Goal: Task Accomplishment & Management: Use online tool/utility

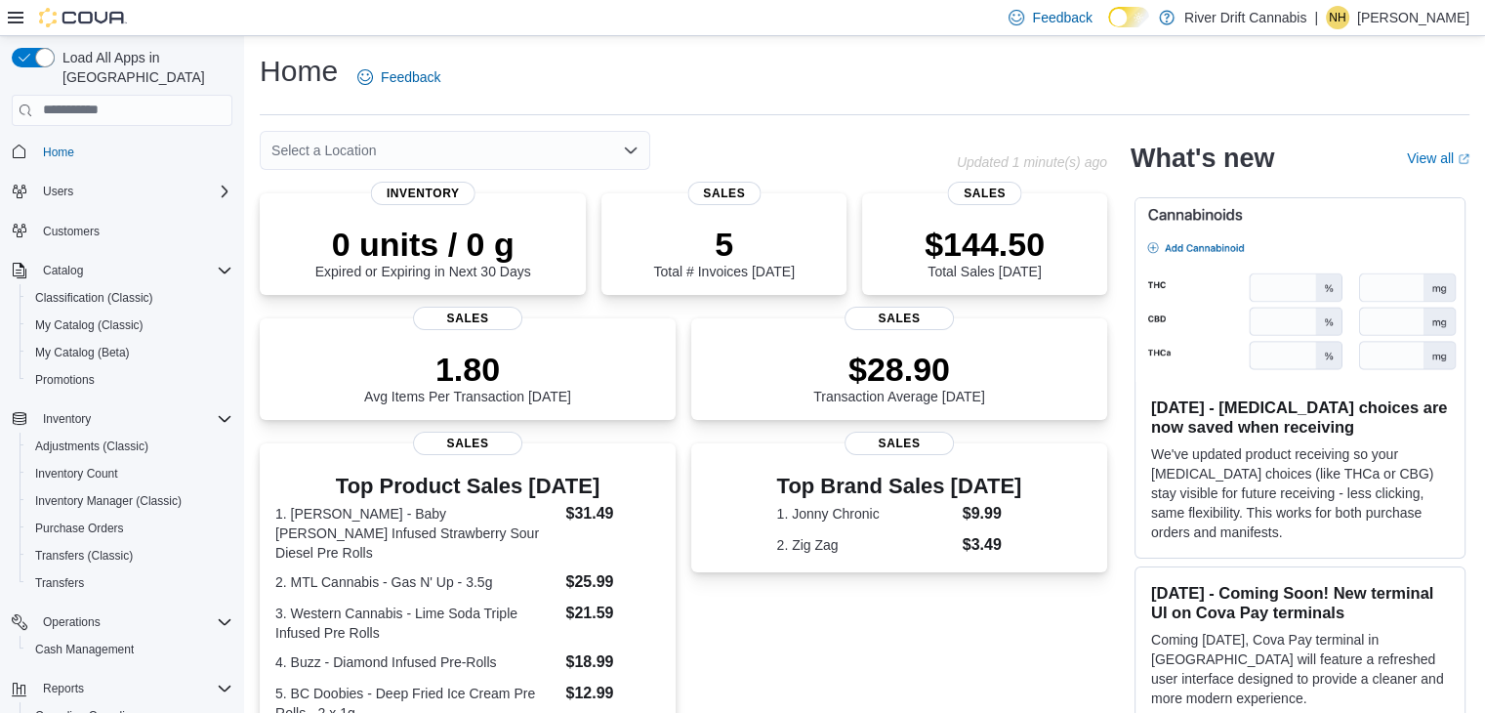
scroll to position [98, 0]
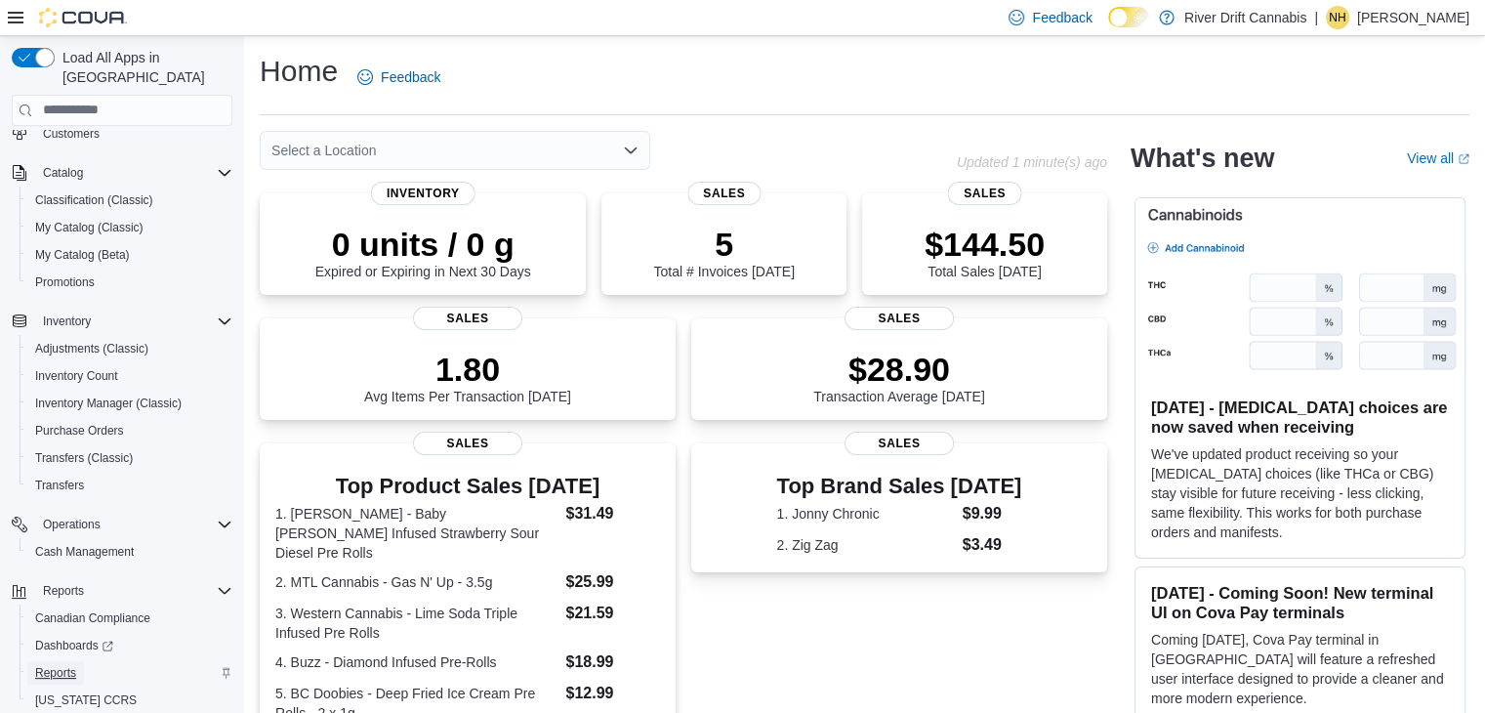
click at [62, 665] on span "Reports" at bounding box center [55, 673] width 41 height 16
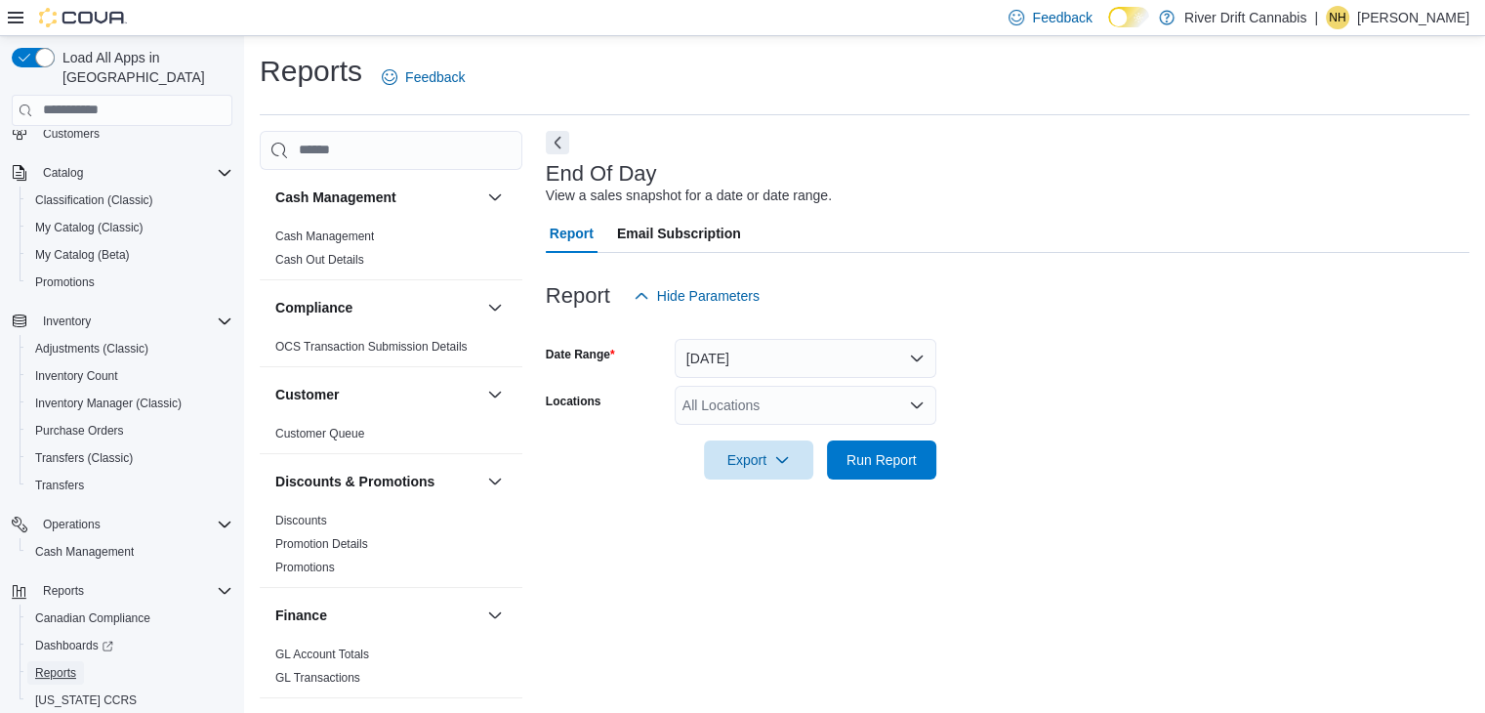
scroll to position [7, 0]
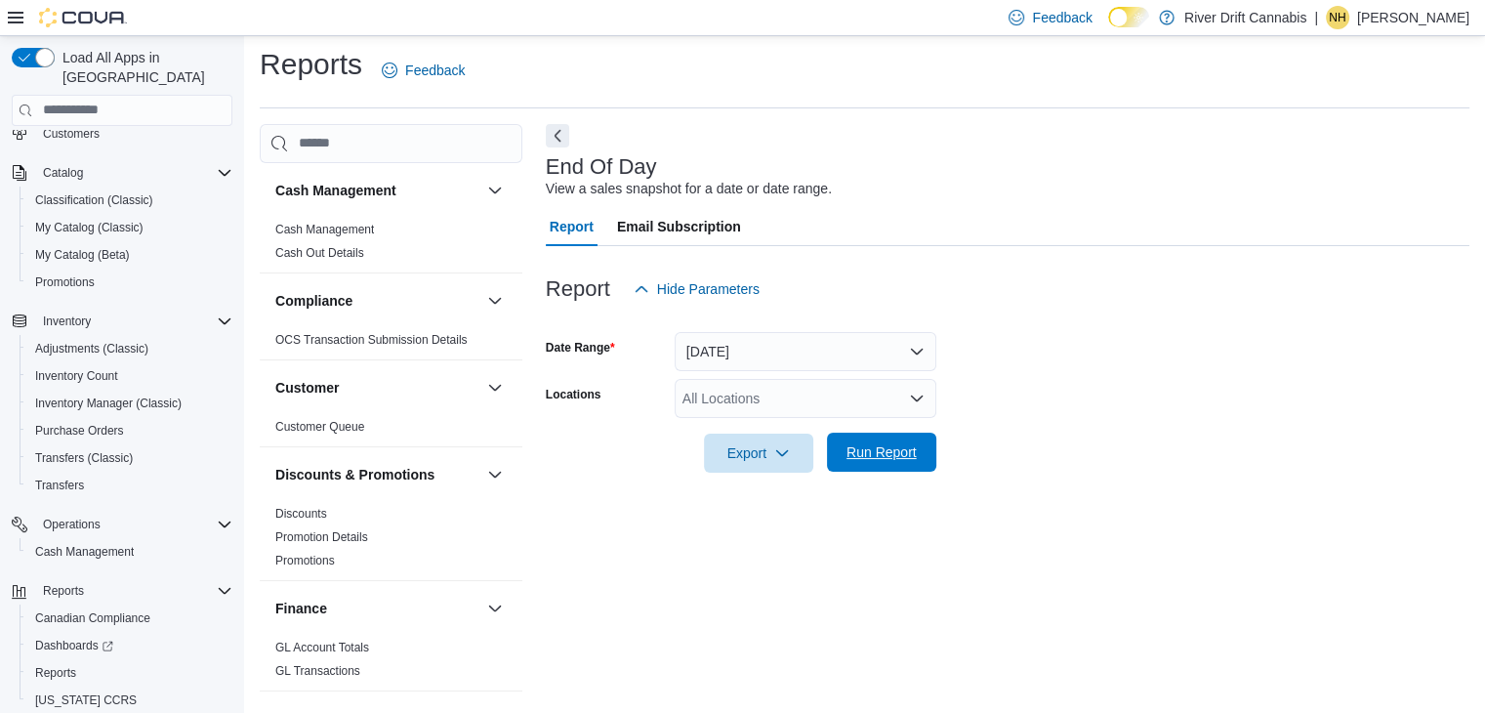
click at [895, 459] on span "Run Report" at bounding box center [882, 452] width 70 height 20
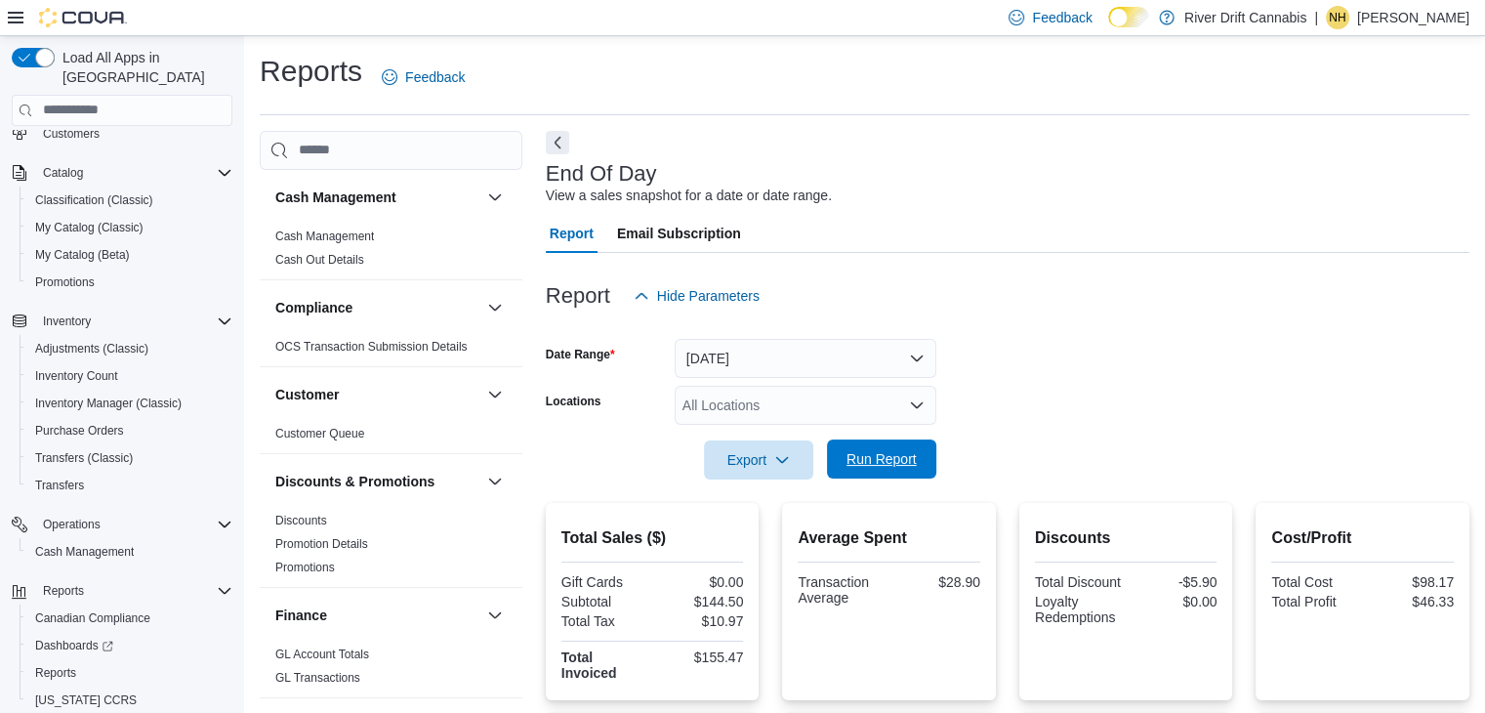
click at [858, 463] on span "Run Report" at bounding box center [882, 459] width 70 height 20
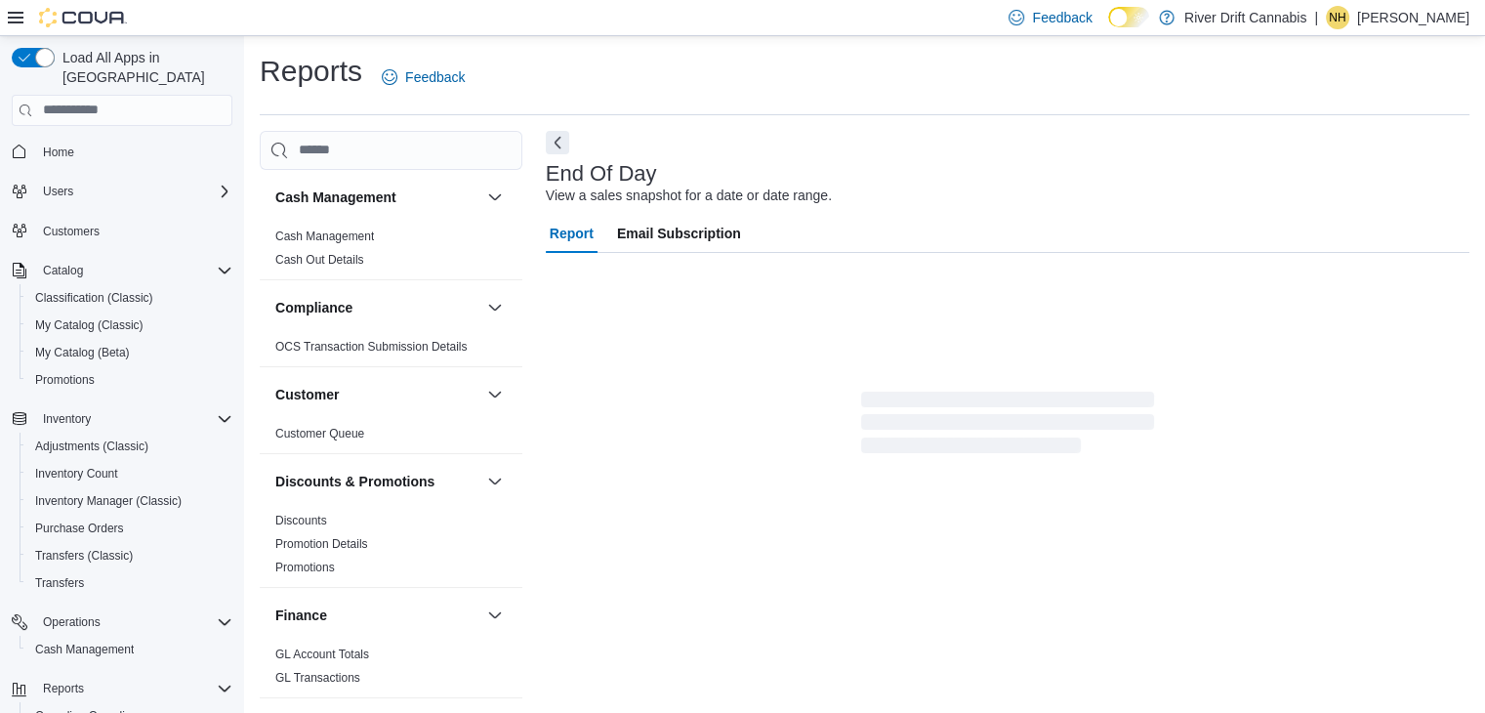
scroll to position [7, 0]
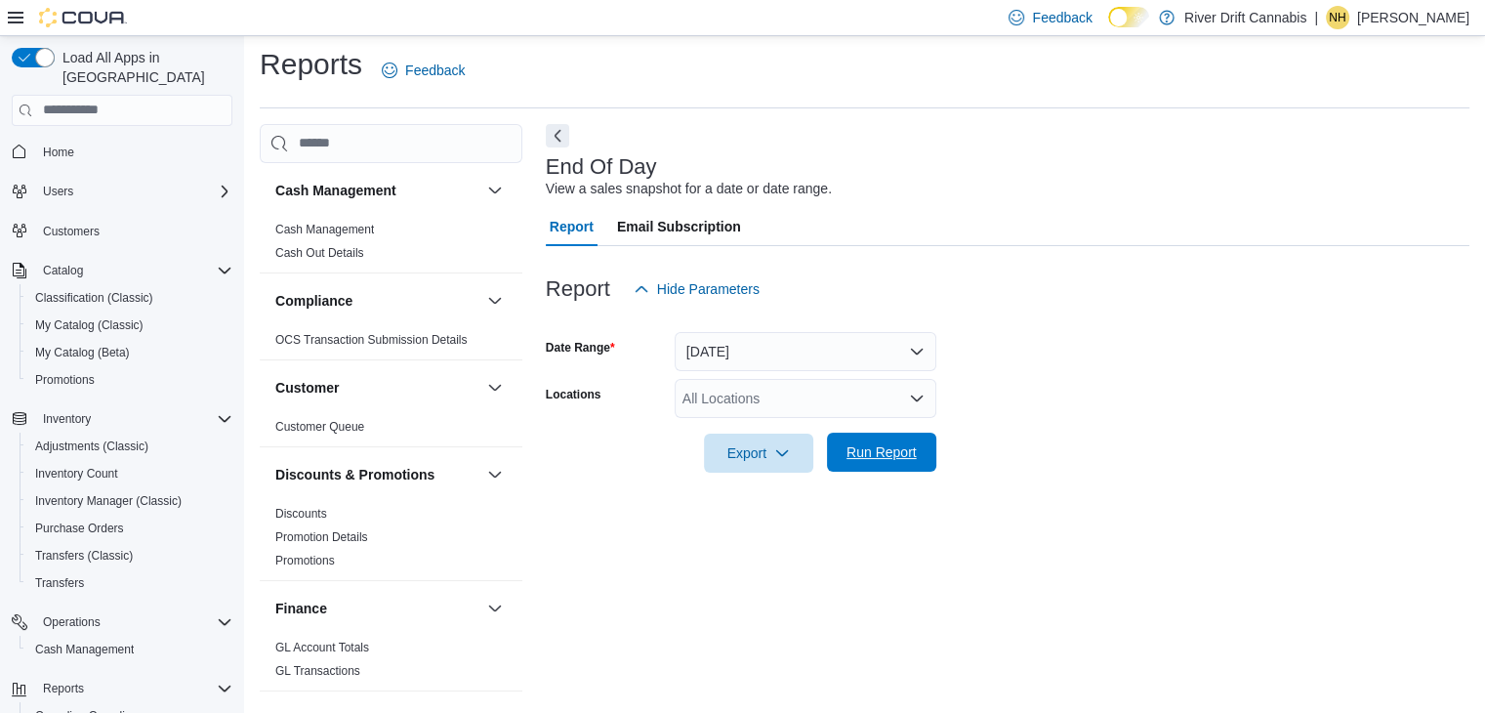
click at [883, 452] on span "Run Report" at bounding box center [882, 452] width 70 height 20
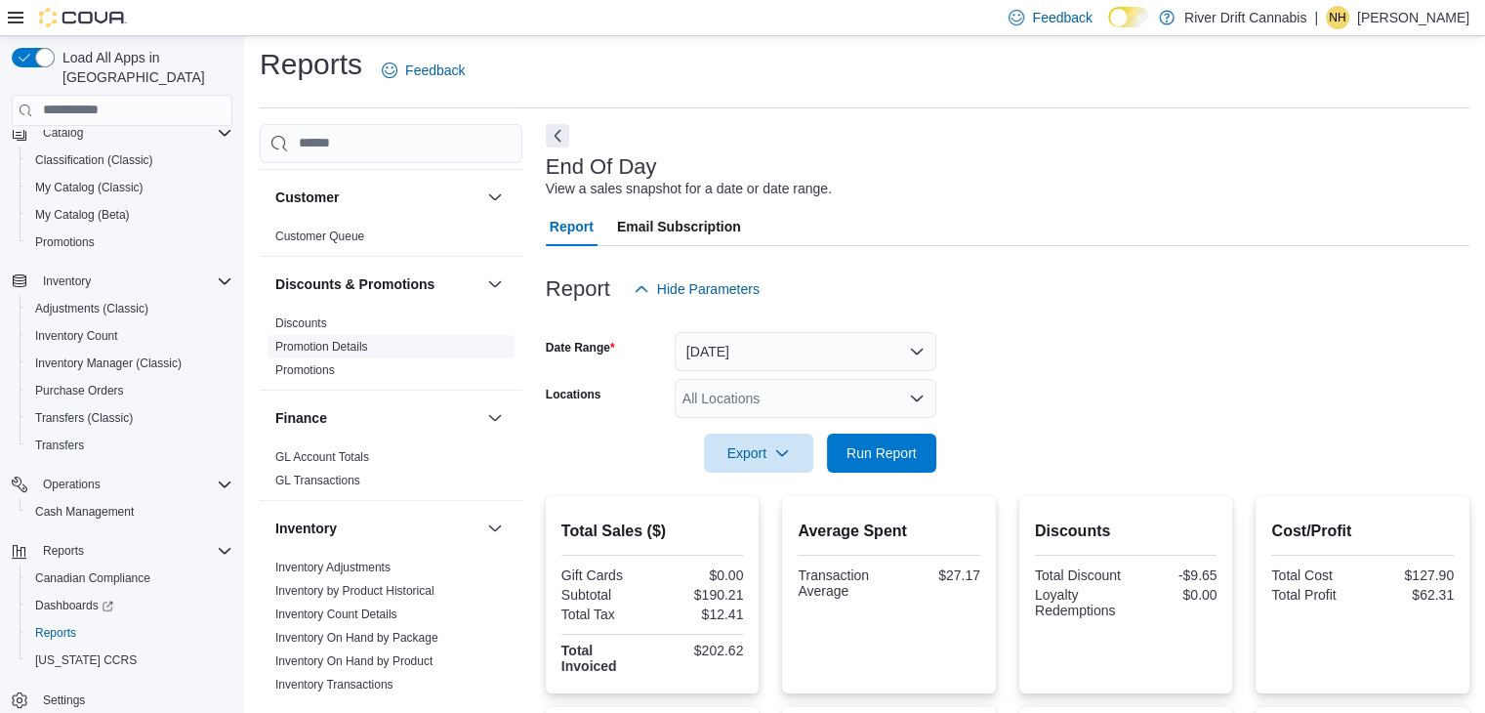
scroll to position [195, 0]
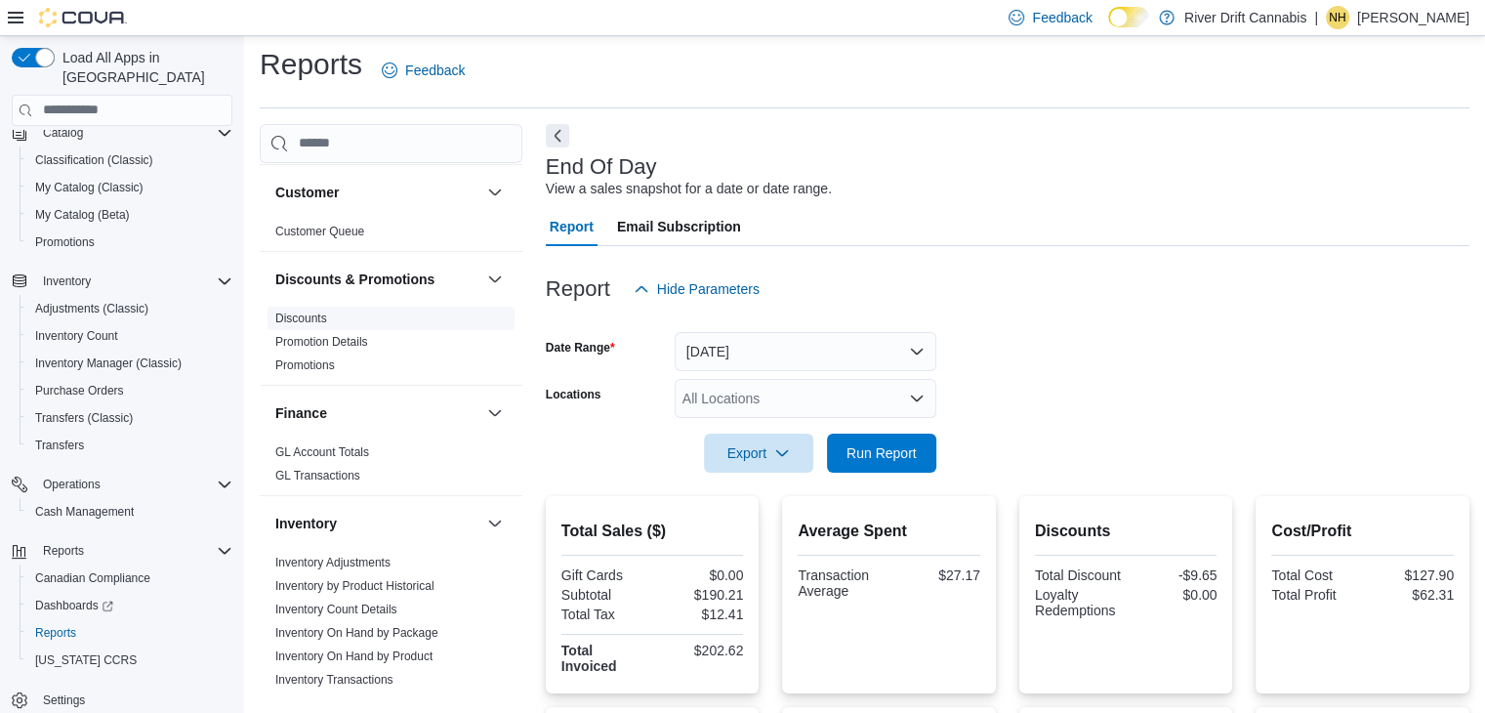
click at [318, 313] on link "Discounts" at bounding box center [301, 319] width 52 height 14
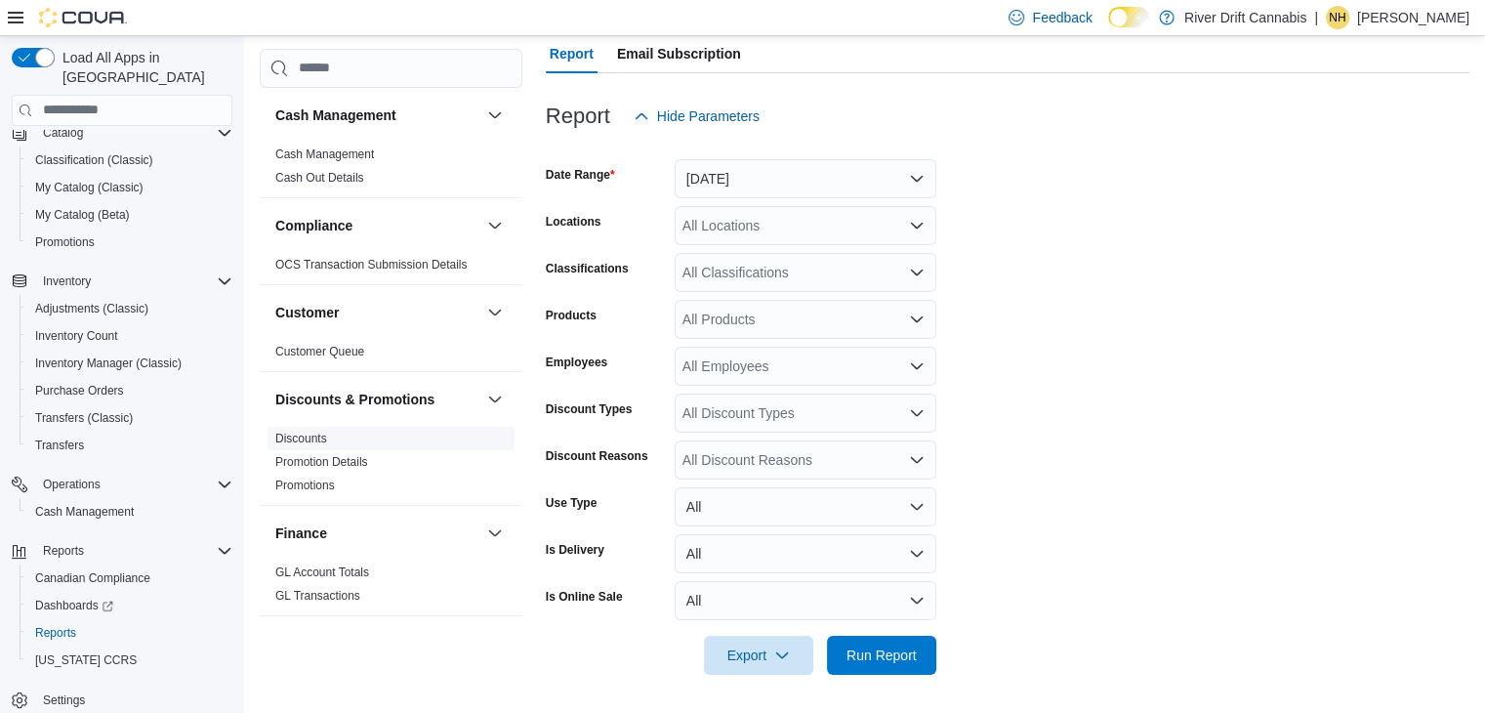
click at [369, 438] on span "Discounts" at bounding box center [391, 438] width 247 height 23
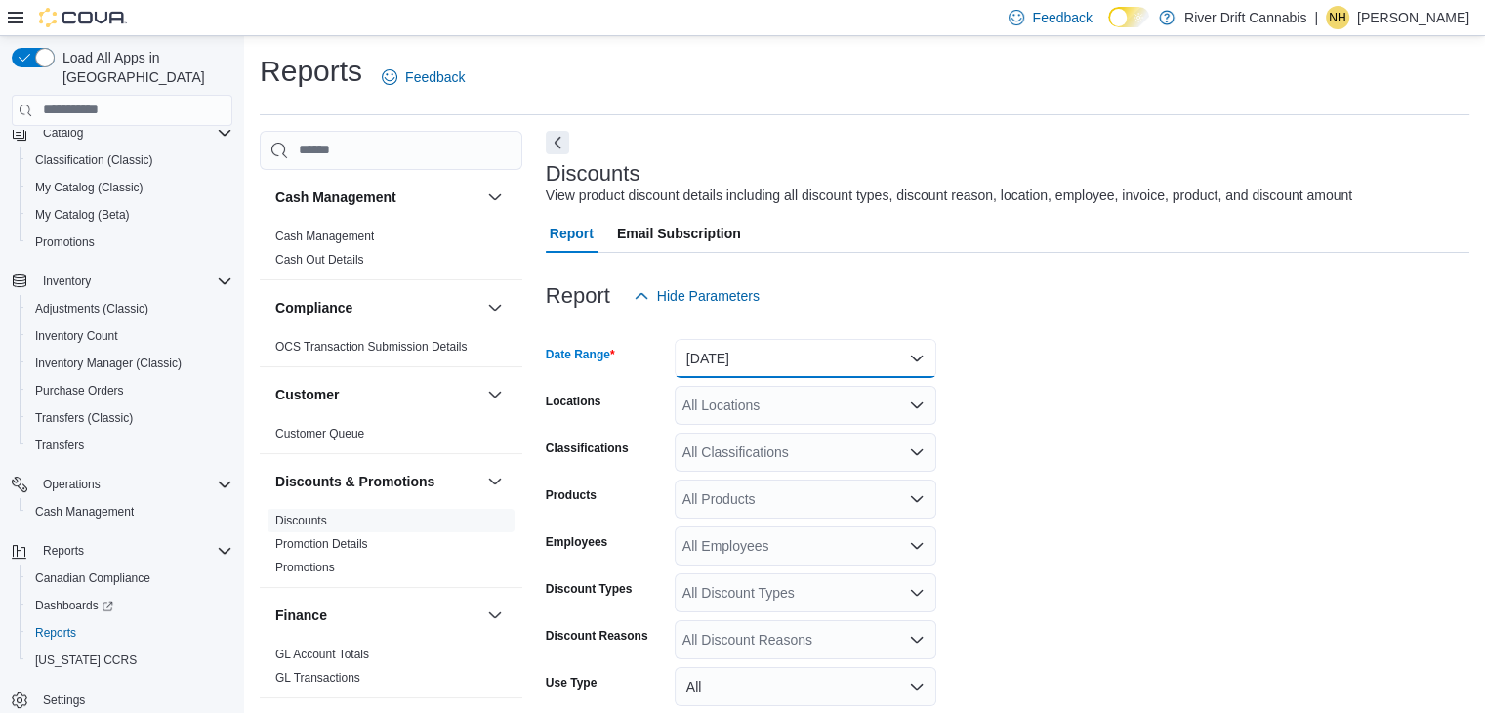
click at [856, 354] on button "Yesterday" at bounding box center [806, 358] width 262 height 39
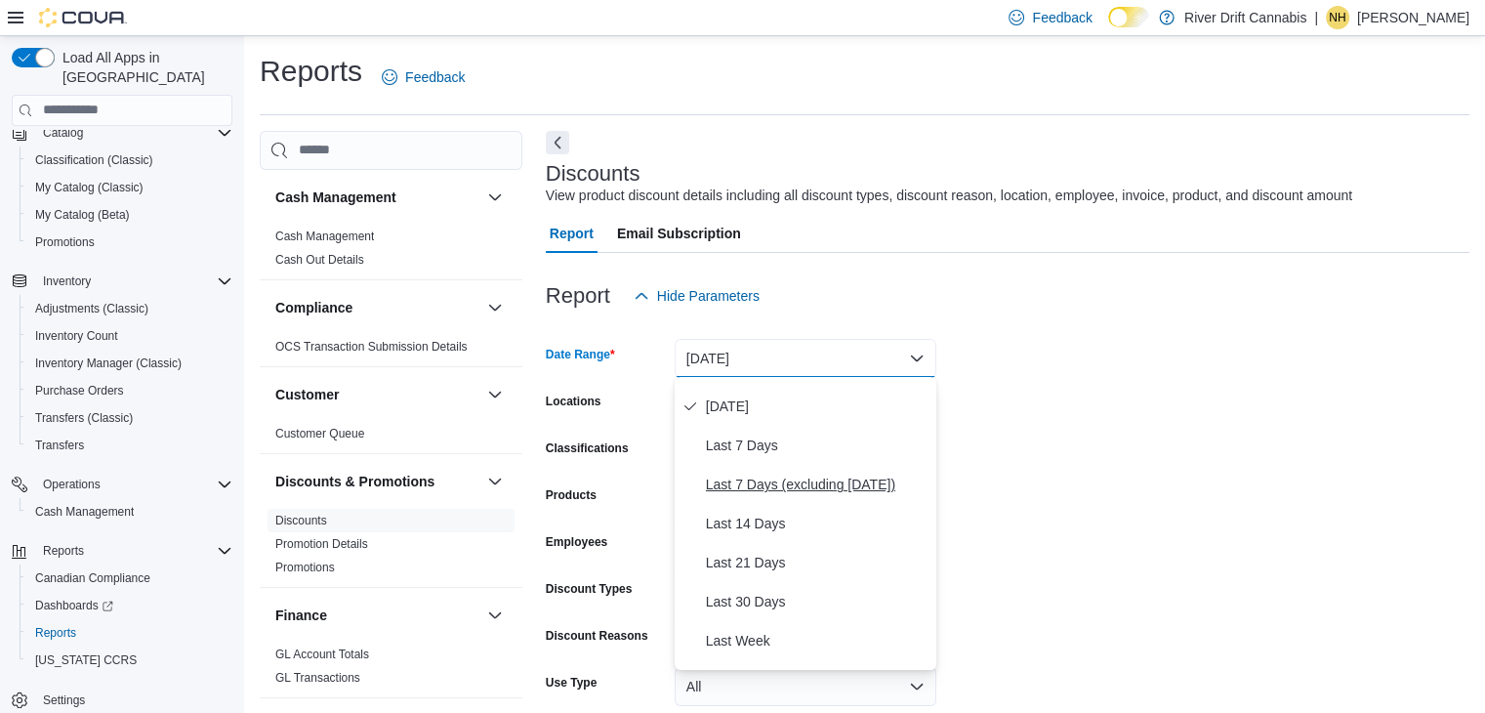
scroll to position [98, 0]
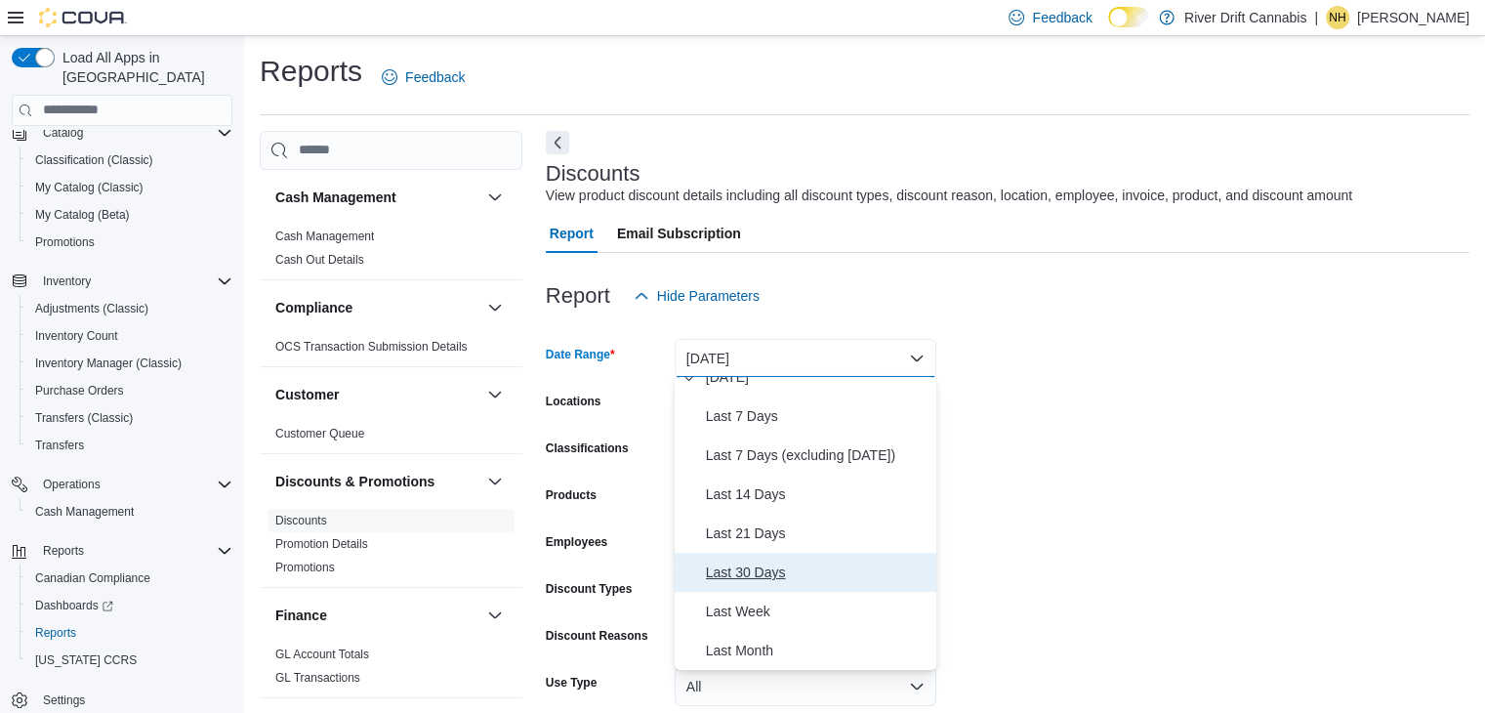
click at [758, 575] on span "Last 30 Days" at bounding box center [817, 572] width 223 height 23
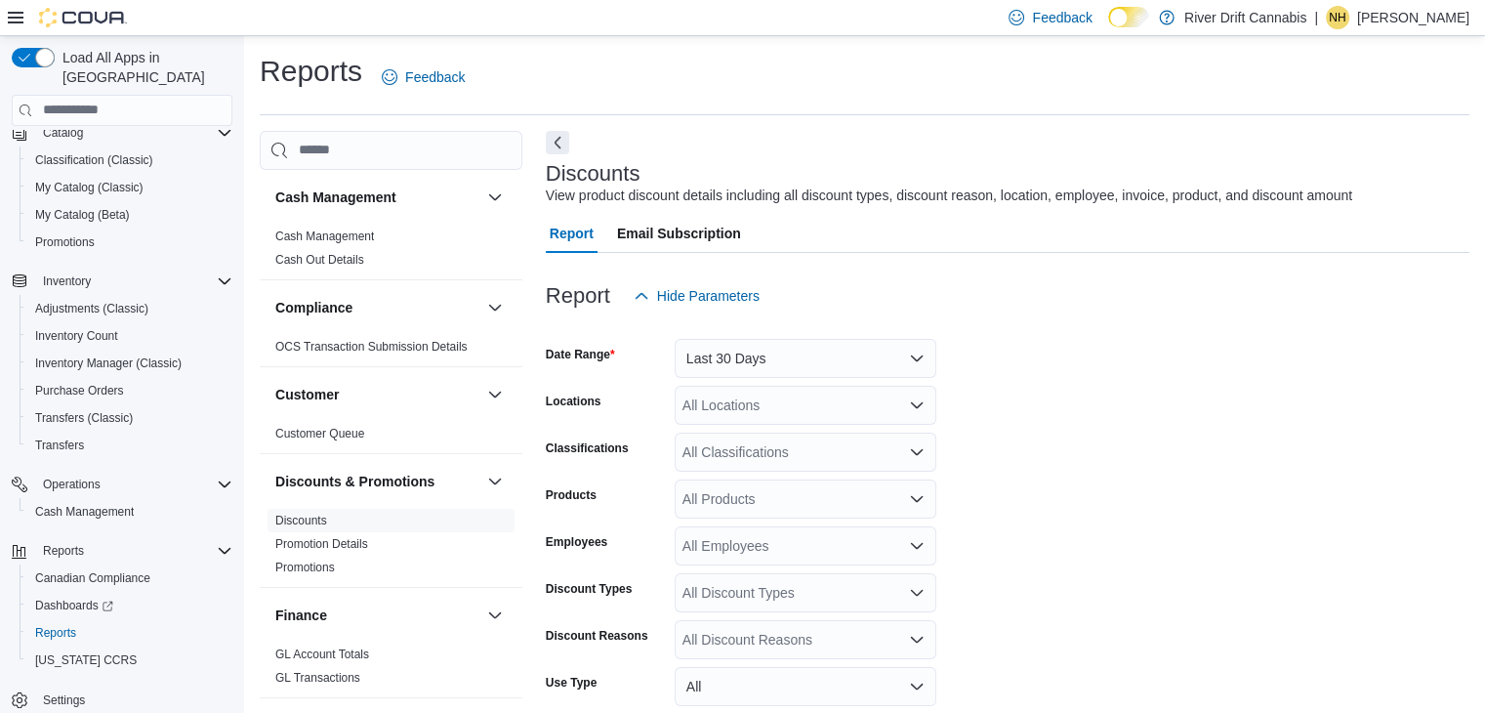
click at [1080, 392] on form "Date Range Last 30 Days Locations All Locations Classifications All Classificat…" at bounding box center [1008, 584] width 924 height 539
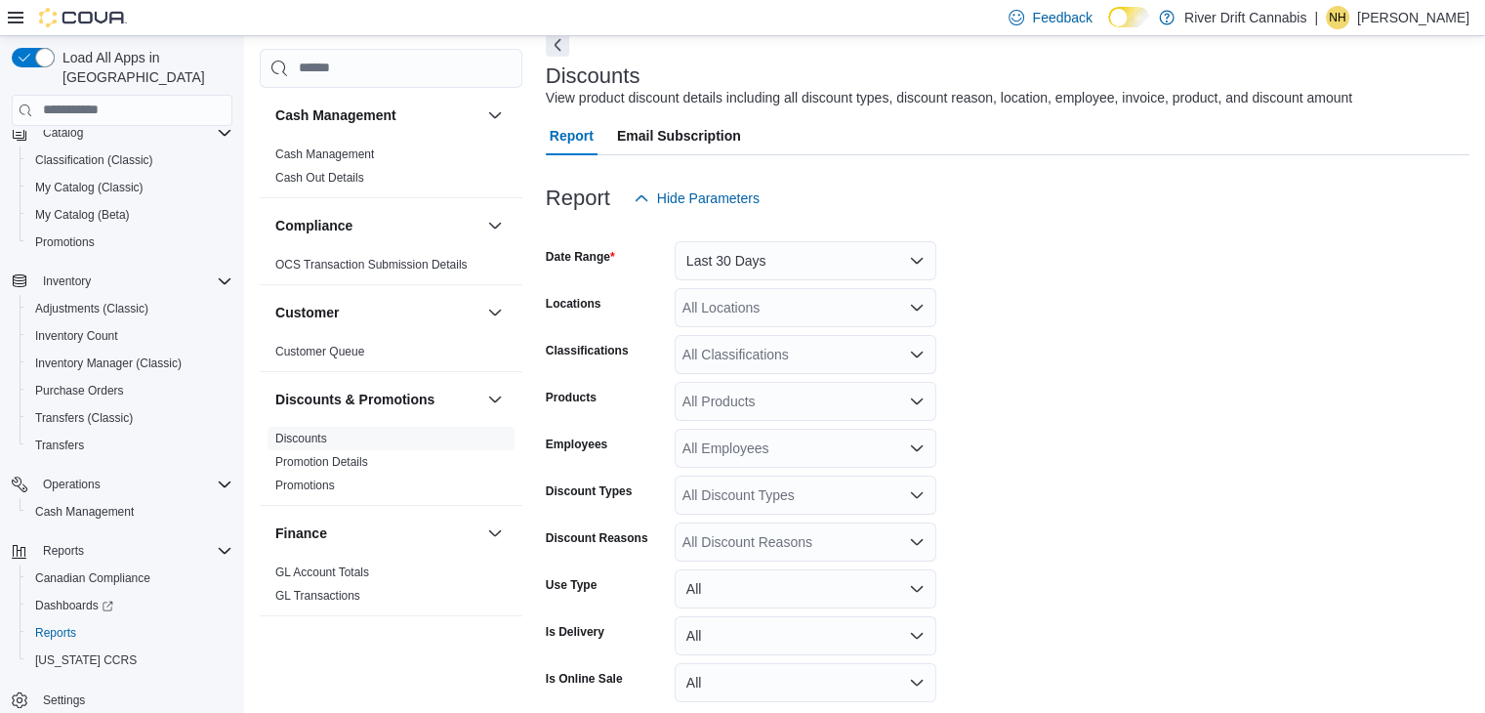
click at [914, 357] on icon "Open list of options" at bounding box center [917, 355] width 16 height 16
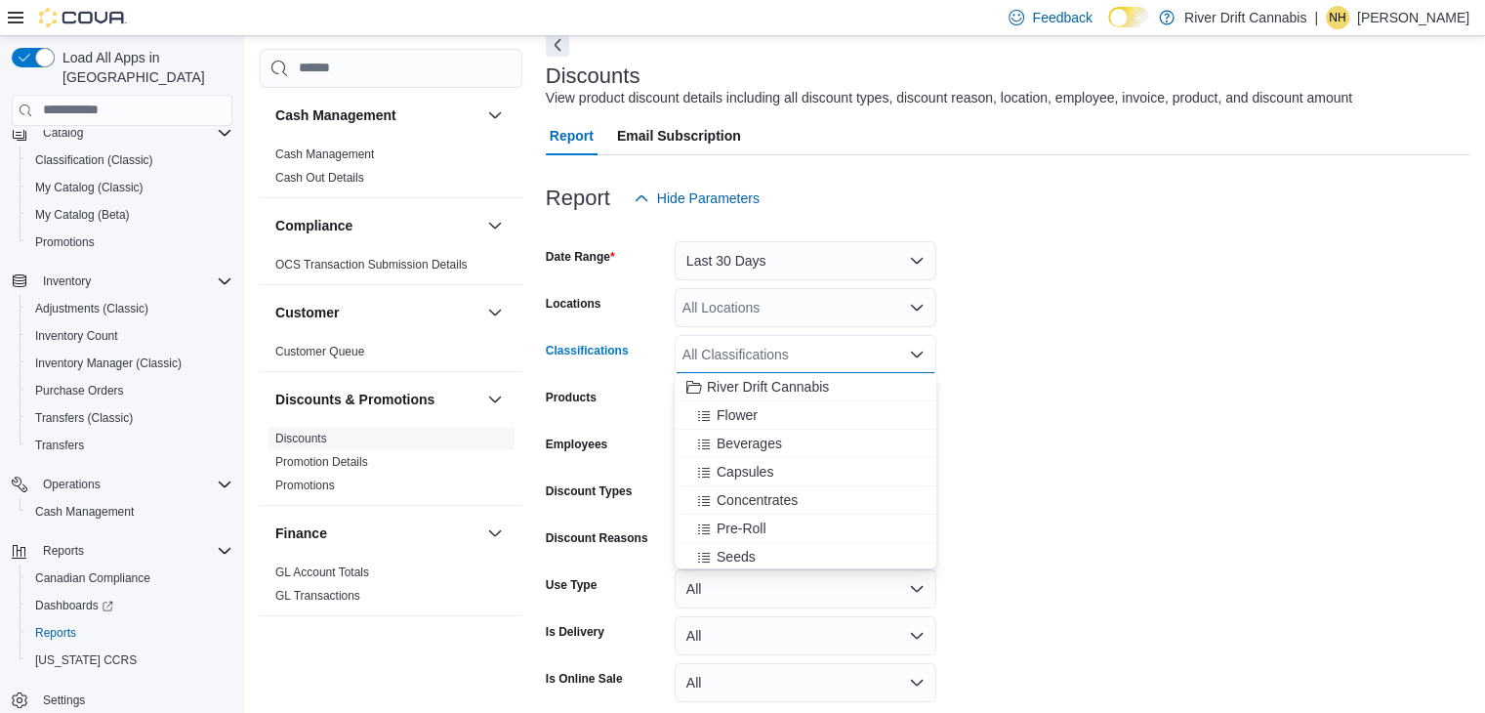
click at [973, 349] on form "Date Range Last 30 Days Locations All Locations Classifications All Classificat…" at bounding box center [1008, 487] width 924 height 539
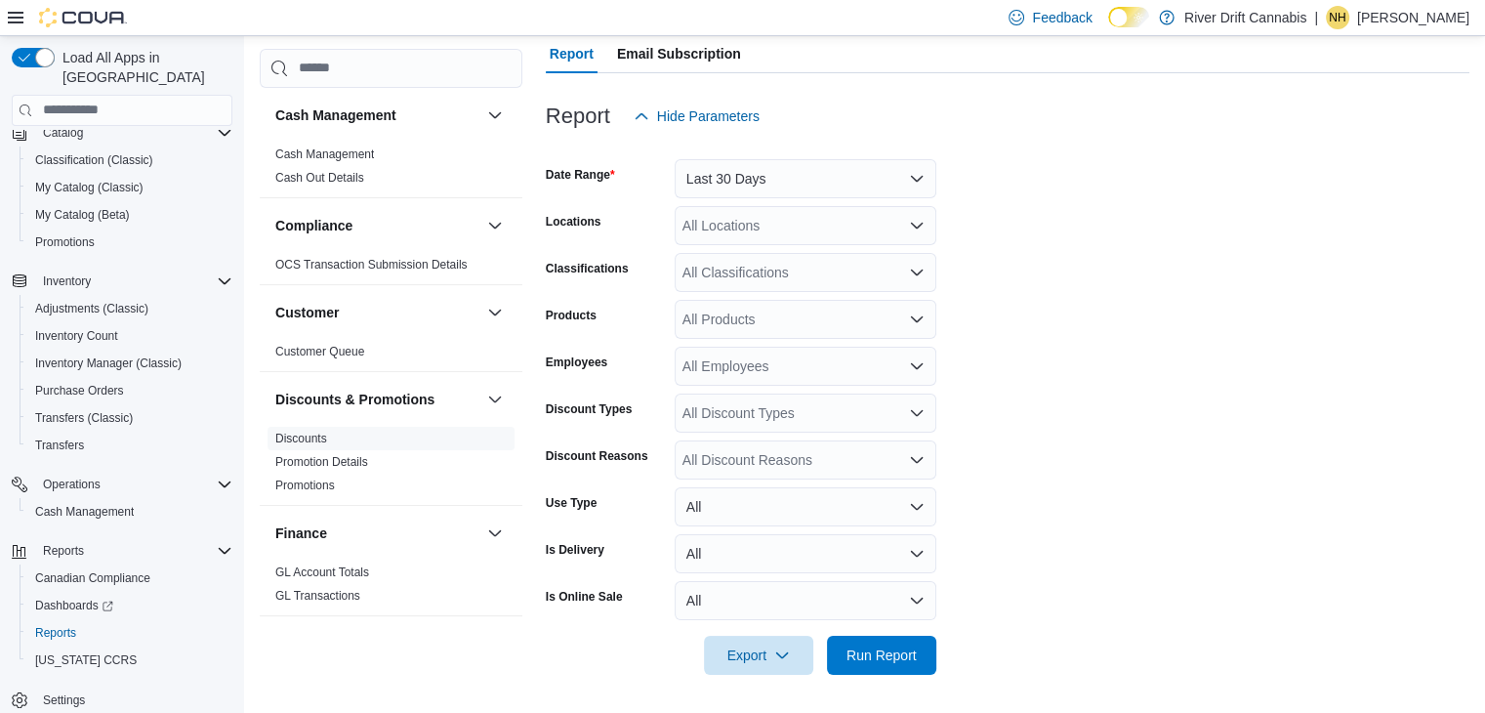
scroll to position [180, 0]
click at [911, 407] on icon "Open list of options" at bounding box center [917, 413] width 16 height 16
click at [1018, 381] on form "Date Range Last 30 Days Locations All Locations Classifications All Classificat…" at bounding box center [1008, 405] width 924 height 539
click at [879, 661] on span "Run Report" at bounding box center [882, 655] width 70 height 20
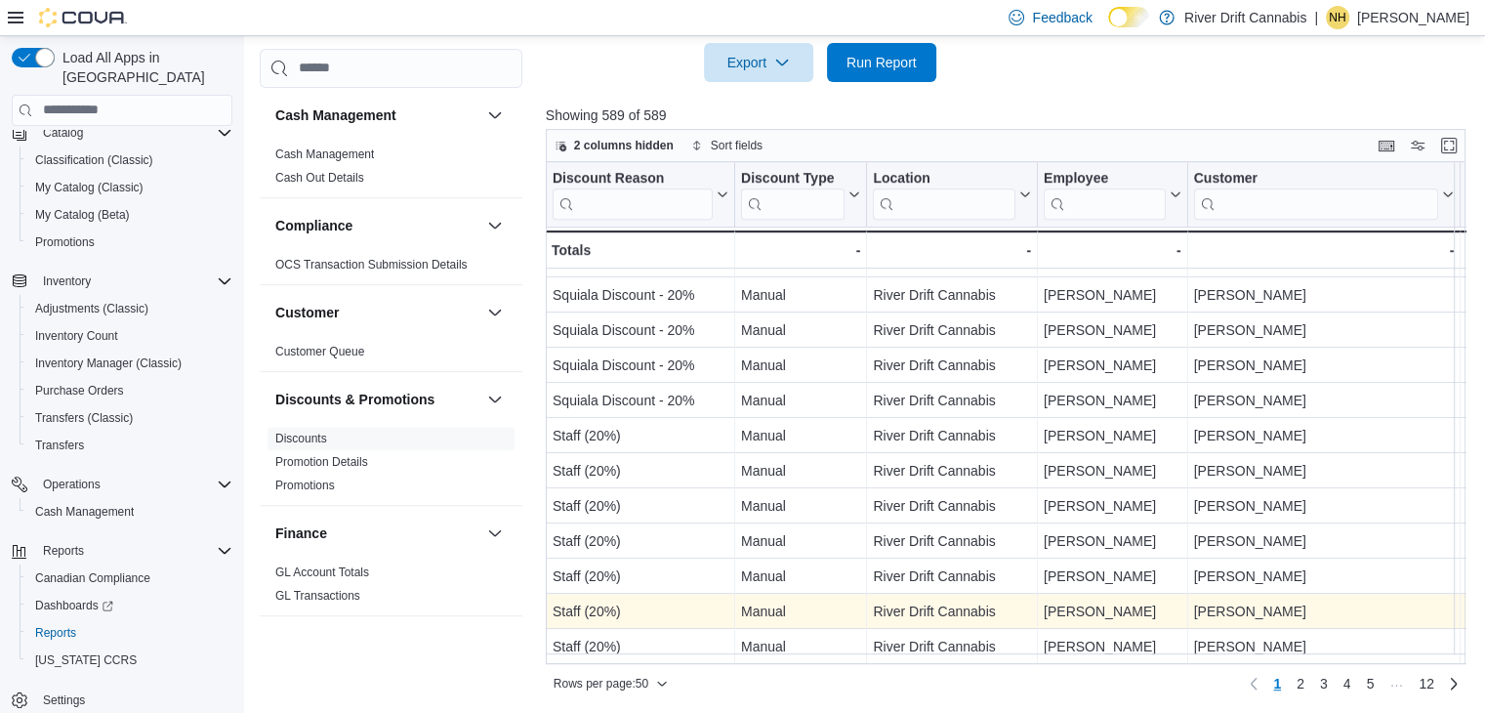
scroll to position [773, 0]
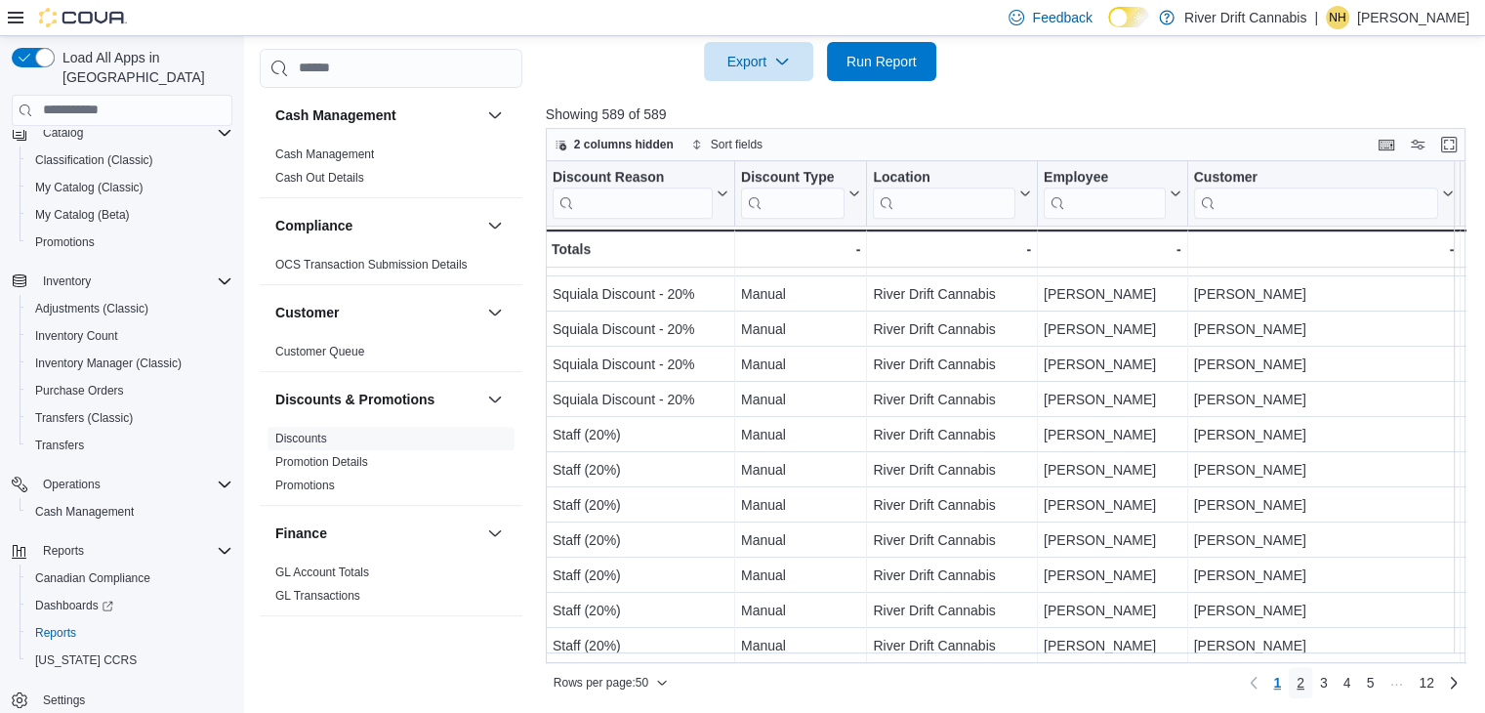
click at [1305, 677] on span "2" at bounding box center [1301, 683] width 8 height 20
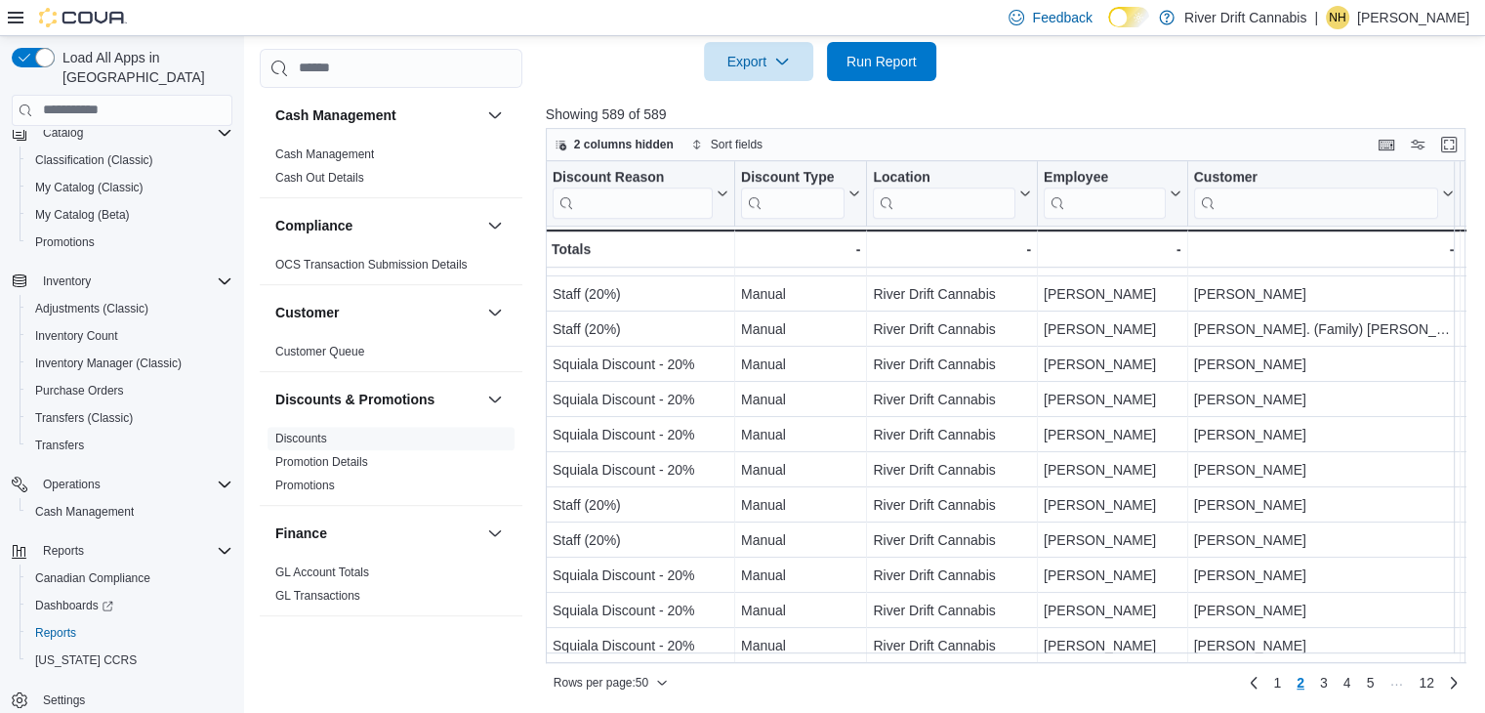
scroll to position [1372, 0]
click at [1328, 683] on link "3" at bounding box center [1324, 682] width 23 height 31
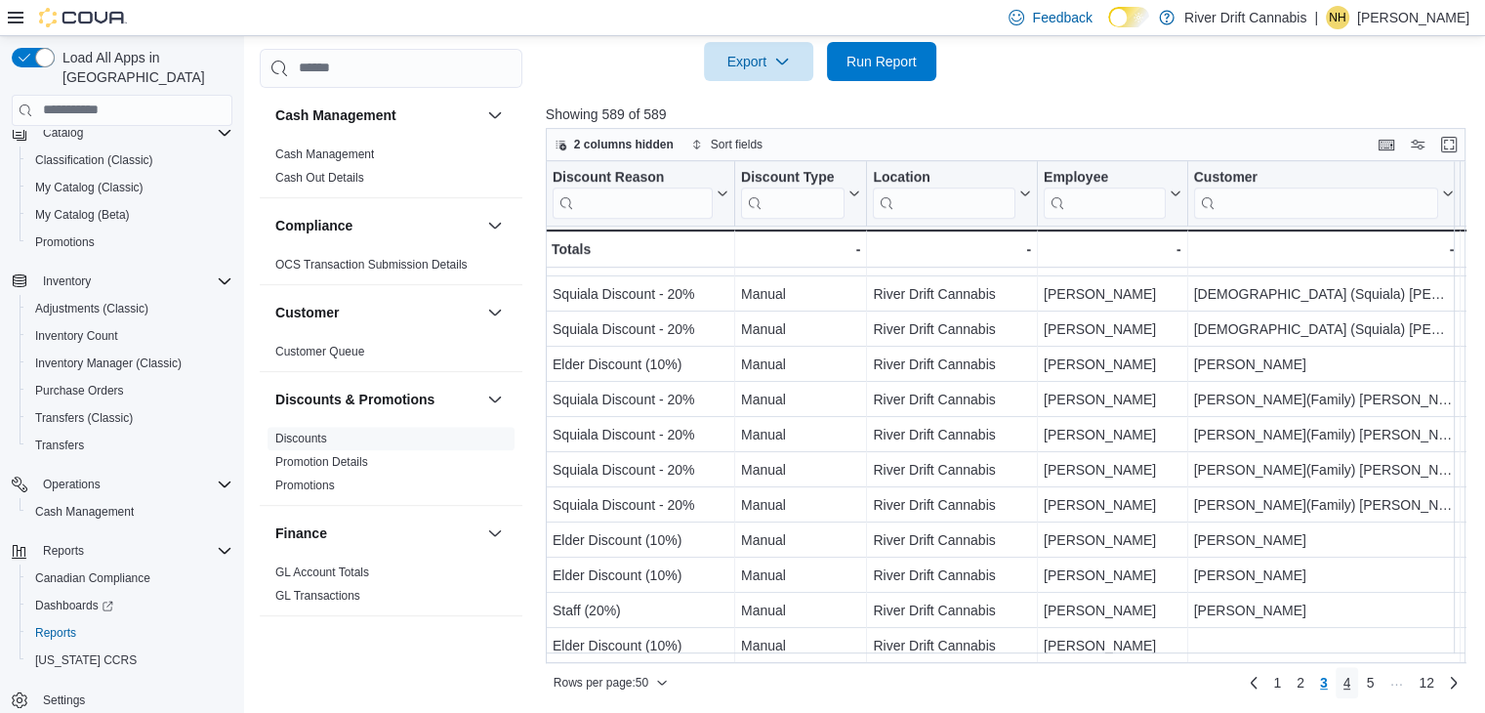
click at [1352, 682] on span "4" at bounding box center [1348, 683] width 8 height 20
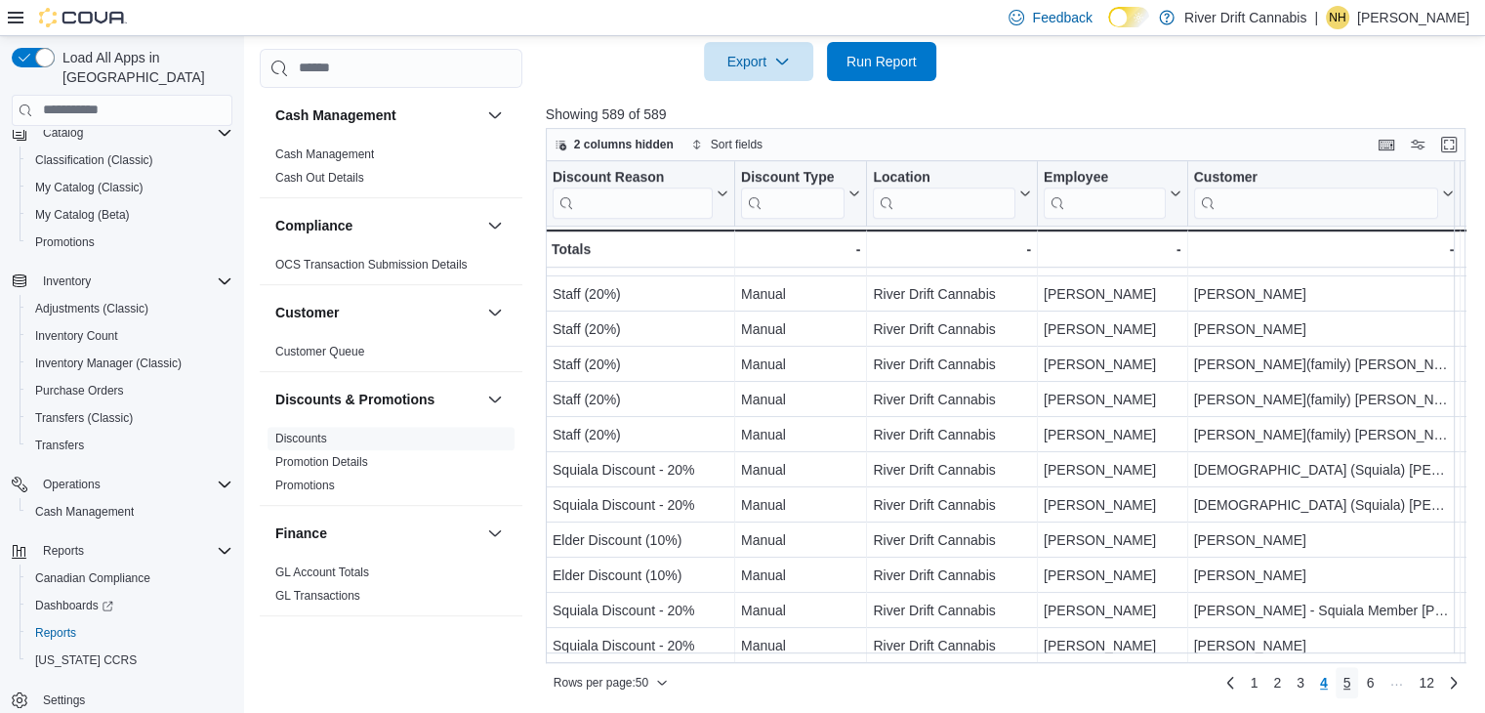
click at [1352, 676] on span "5" at bounding box center [1348, 683] width 8 height 20
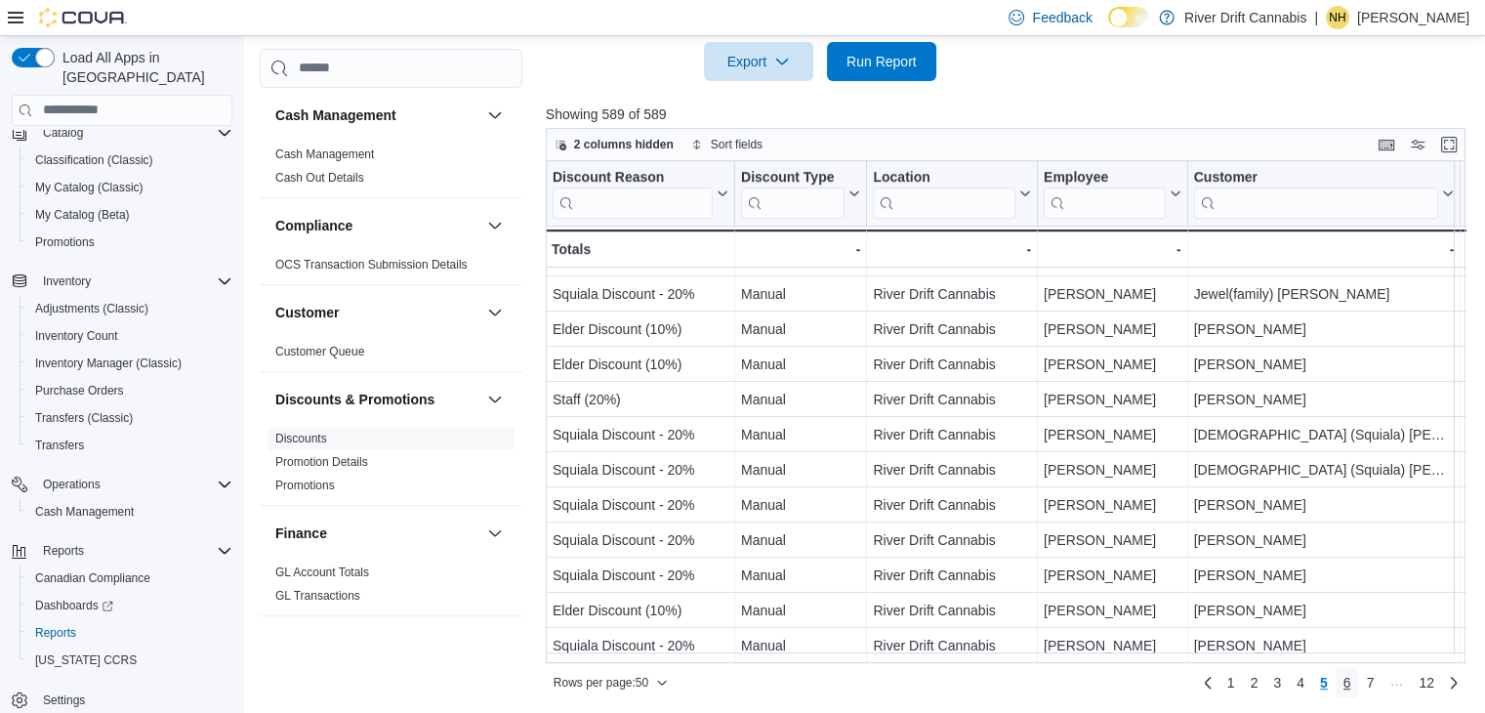
click at [1352, 677] on link "6" at bounding box center [1347, 682] width 23 height 31
click at [1352, 674] on span "7" at bounding box center [1348, 683] width 8 height 20
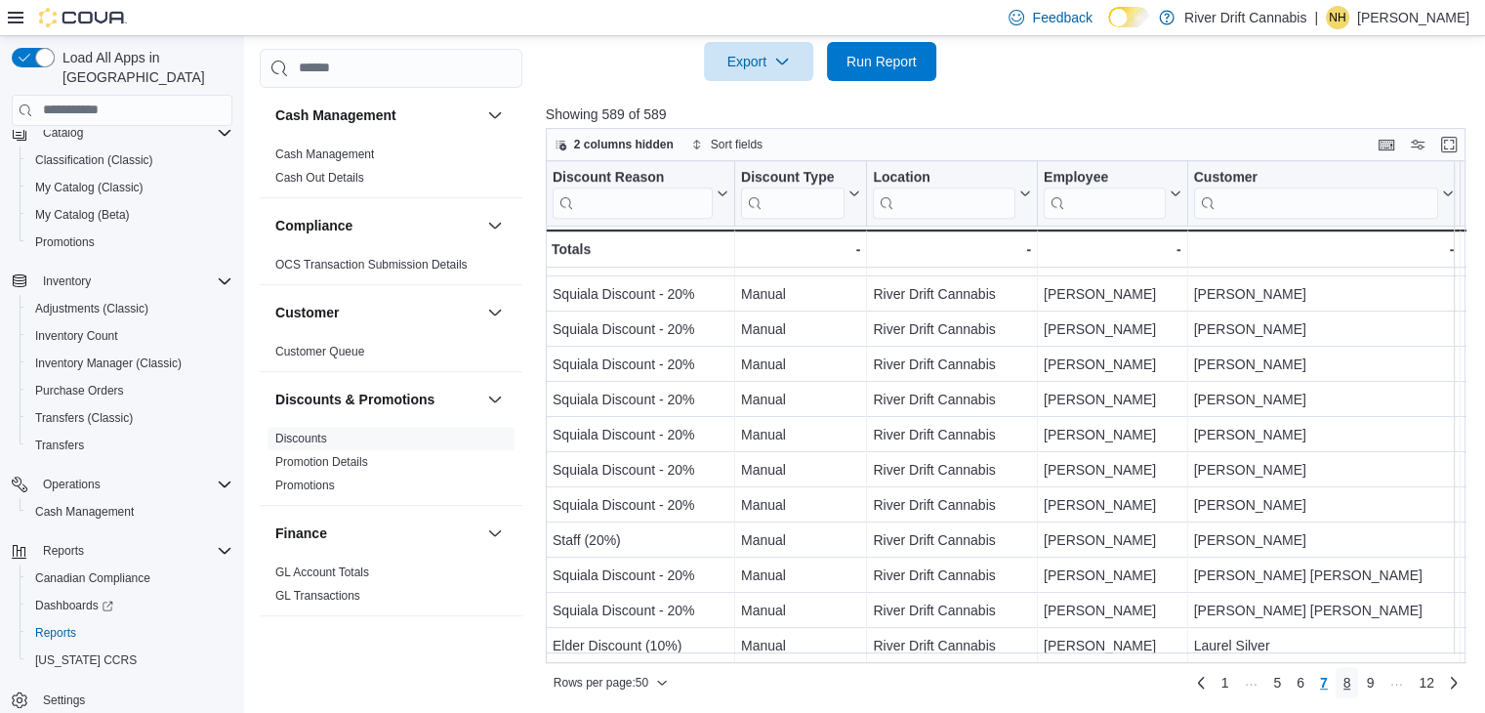
click at [1352, 677] on span "8" at bounding box center [1348, 683] width 8 height 20
click at [1350, 680] on link "9" at bounding box center [1337, 682] width 23 height 31
click at [1373, 681] on span "10" at bounding box center [1365, 683] width 16 height 20
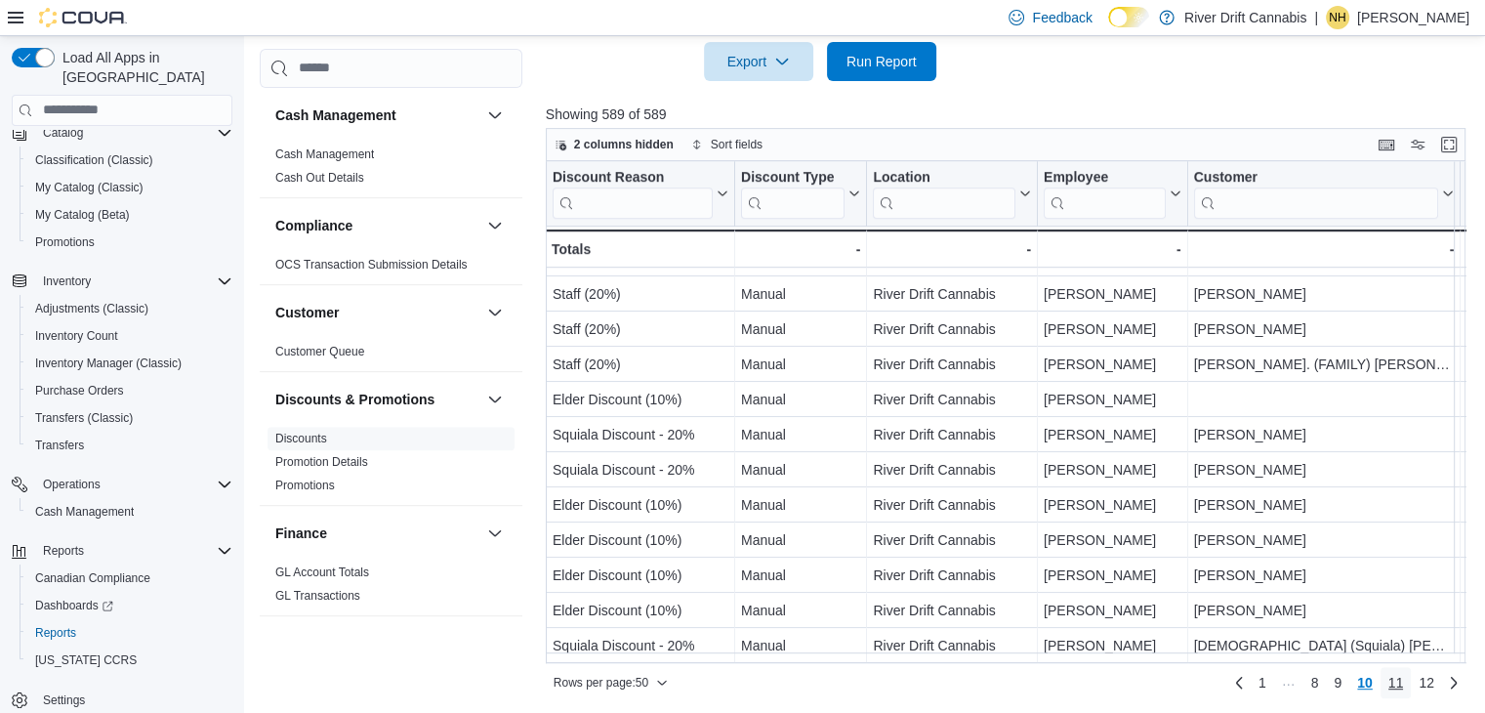
click at [1401, 677] on span "11" at bounding box center [1397, 683] width 16 height 20
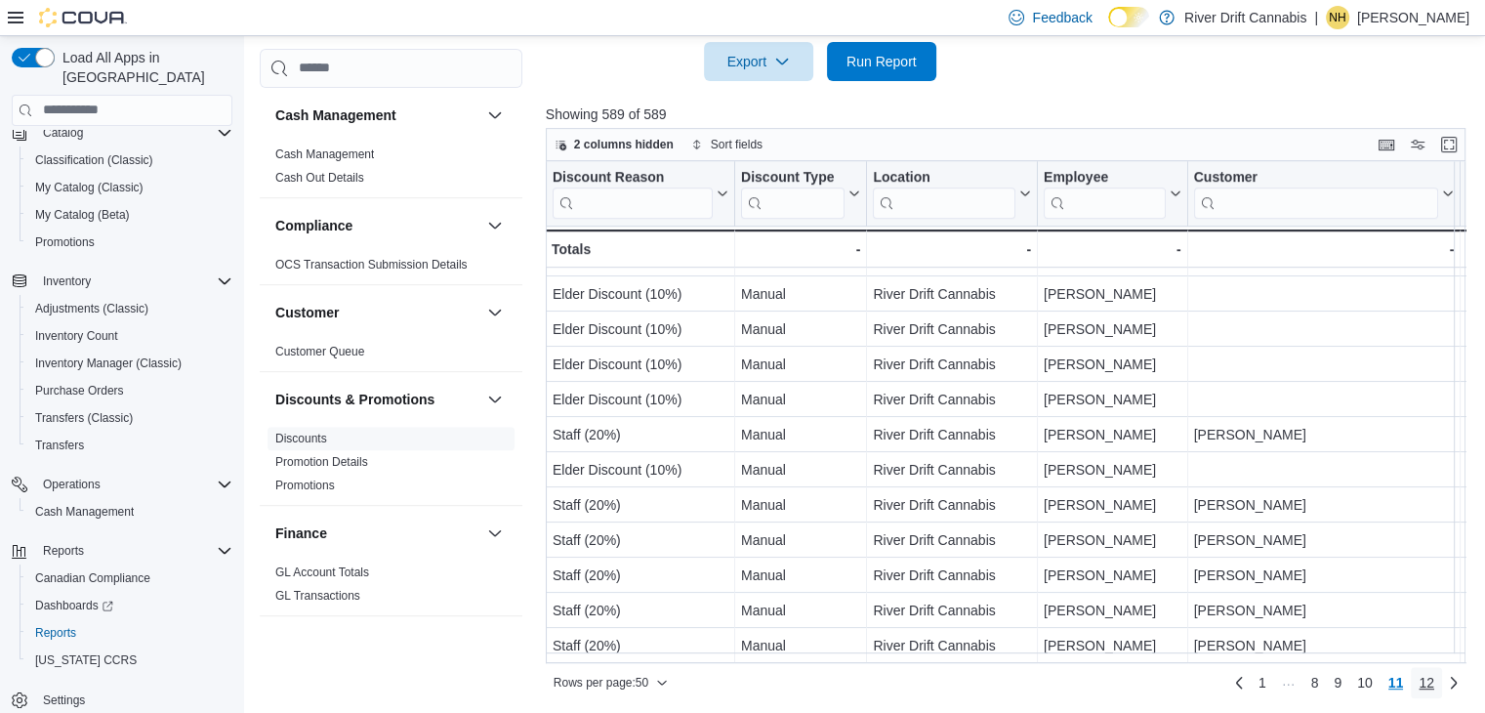
click at [1435, 676] on span "12" at bounding box center [1427, 683] width 16 height 20
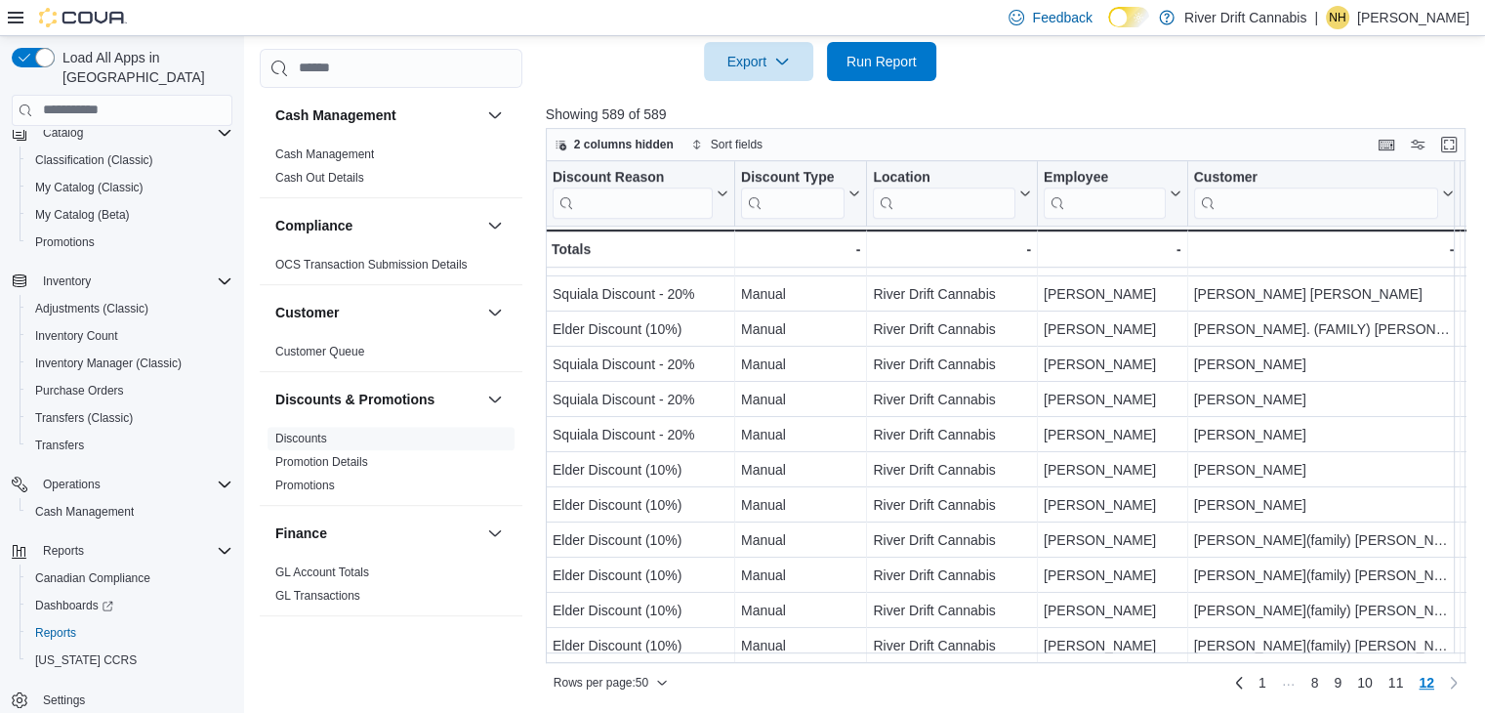
scroll to position [985, 0]
click at [1403, 681] on span "11" at bounding box center [1397, 683] width 16 height 20
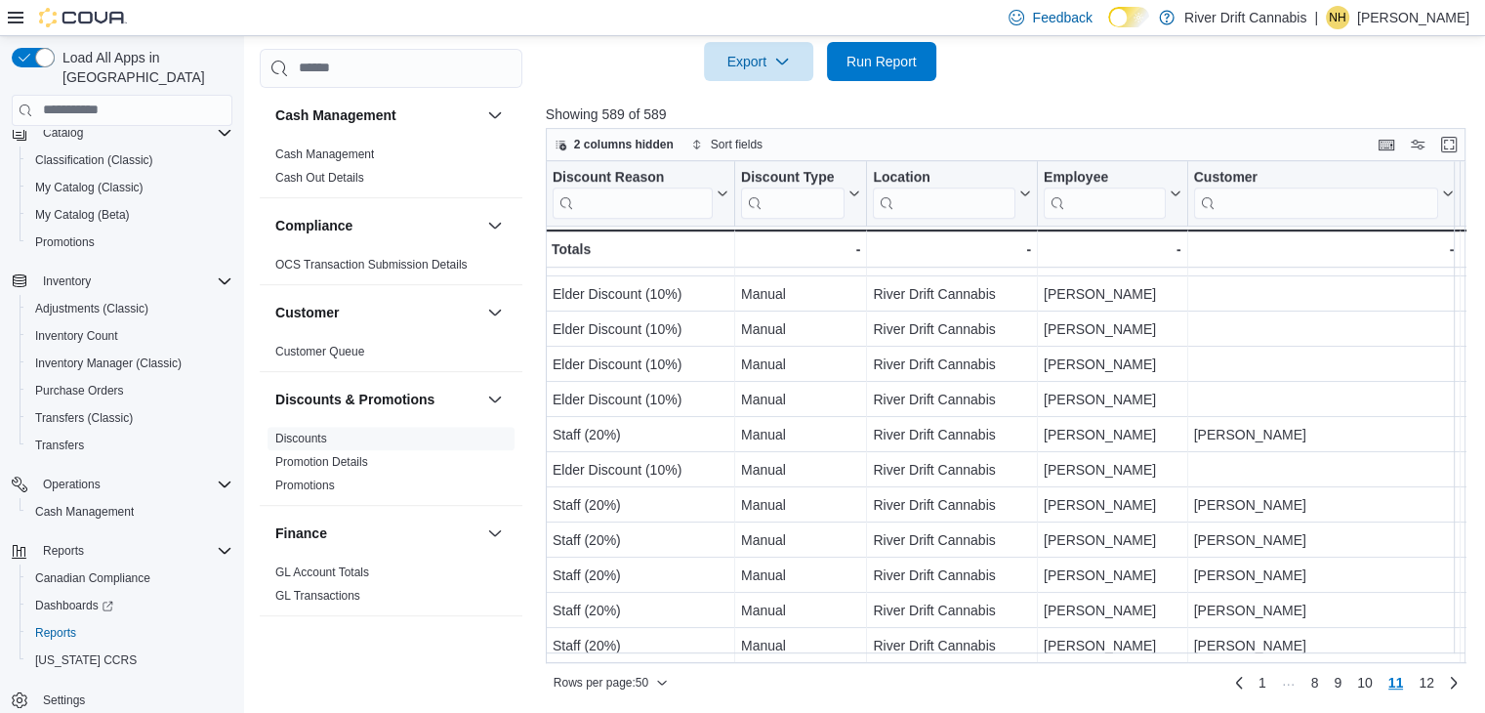
scroll to position [1372, 0]
click at [1267, 686] on span "1" at bounding box center [1263, 683] width 8 height 20
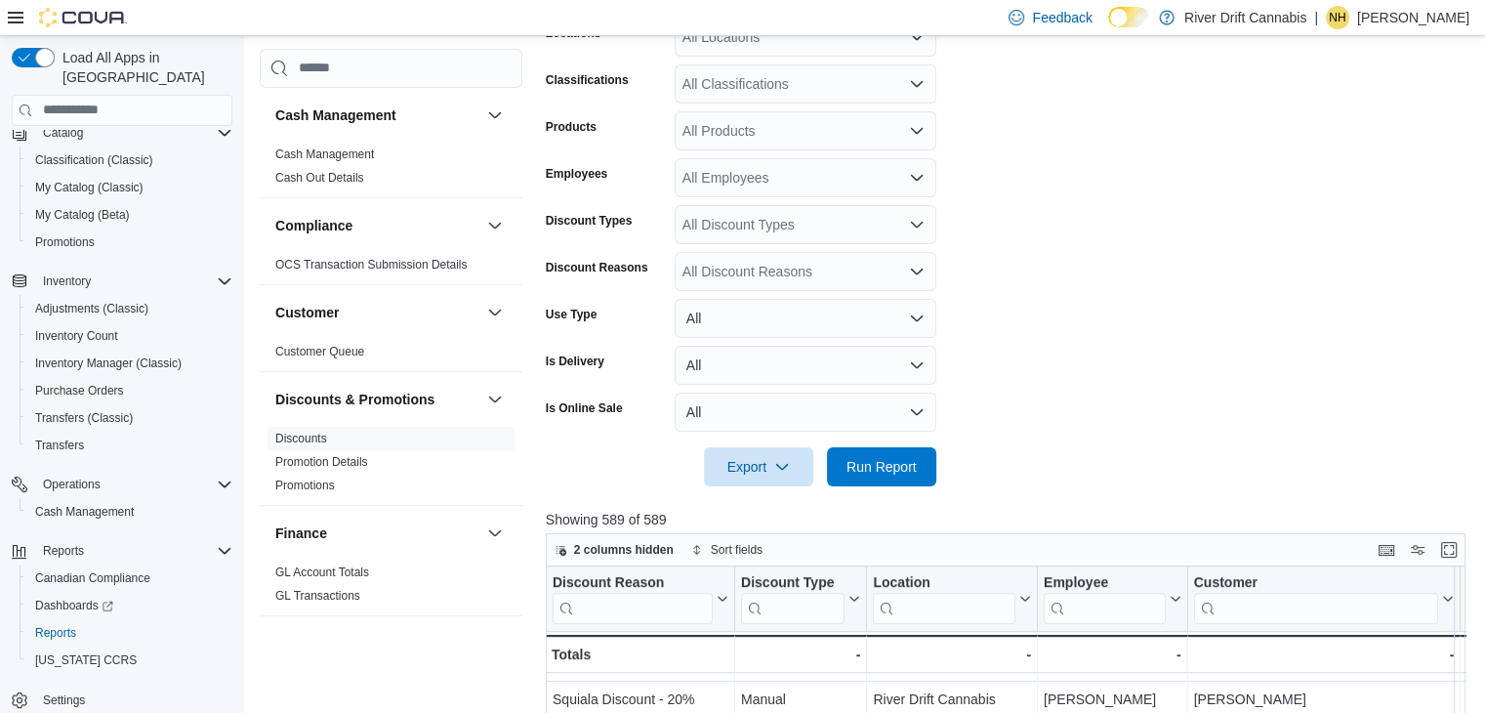
scroll to position [90, 0]
